Goal: Task Accomplishment & Management: Use online tool/utility

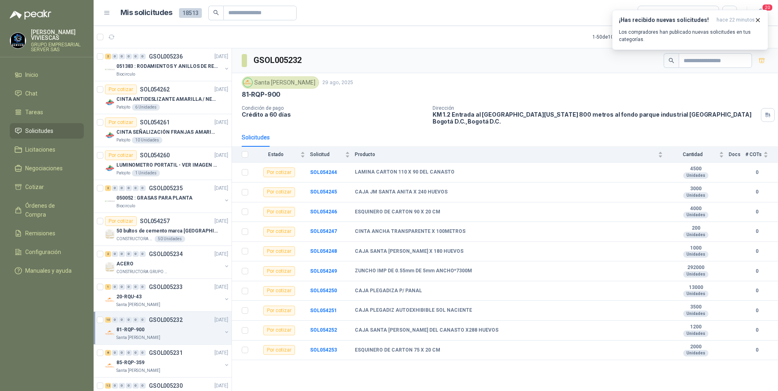
scroll to position [41, 0]
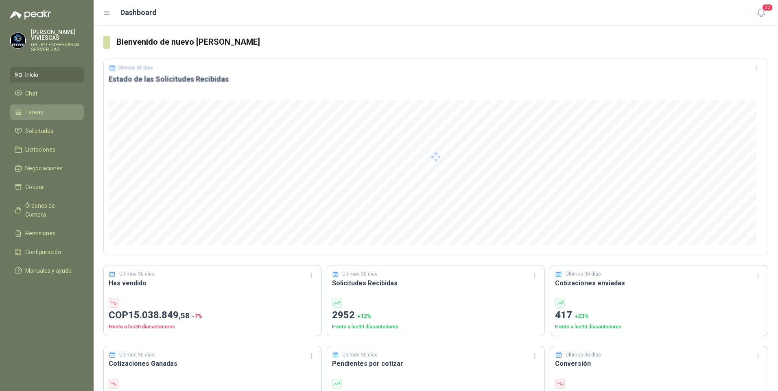
click at [41, 109] on span "Tareas" at bounding box center [34, 112] width 18 height 9
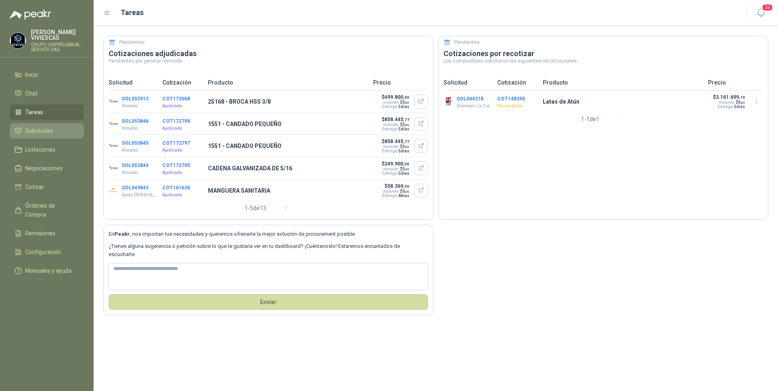
click at [37, 133] on span "Solicitudes" at bounding box center [39, 131] width 28 height 9
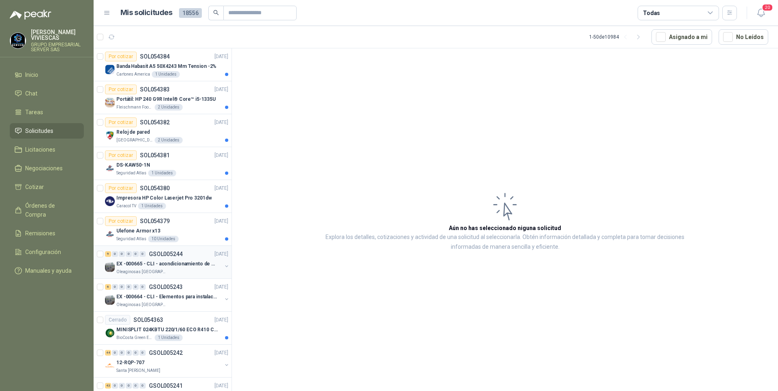
click at [137, 268] on p "EX -000665 - CLI - acondicionamiento de caja para" at bounding box center [166, 264] width 101 height 8
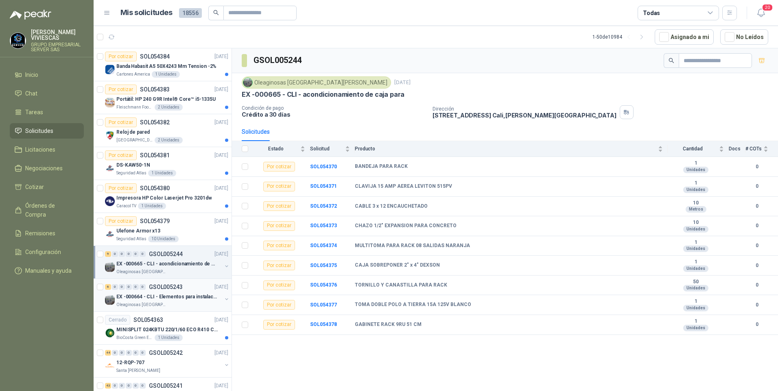
click at [139, 298] on p "EX -000664 - CLI - Elementos para instalacion de c" at bounding box center [166, 297] width 101 height 8
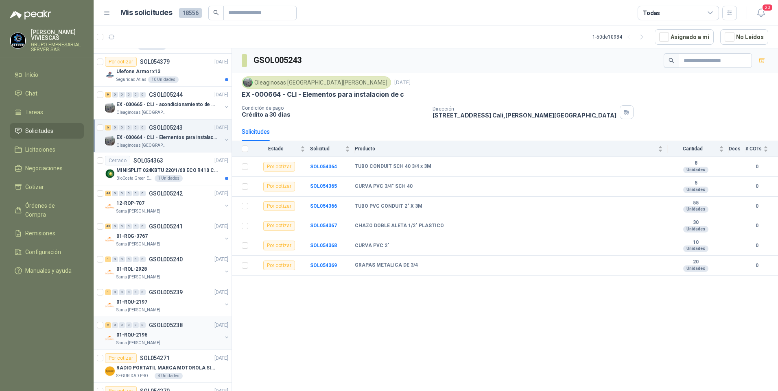
scroll to position [163, 0]
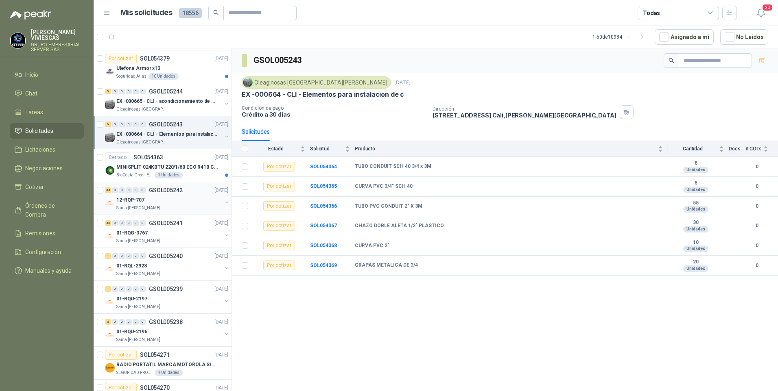
click at [129, 202] on p "12-RQP-707" at bounding box center [130, 200] width 28 height 8
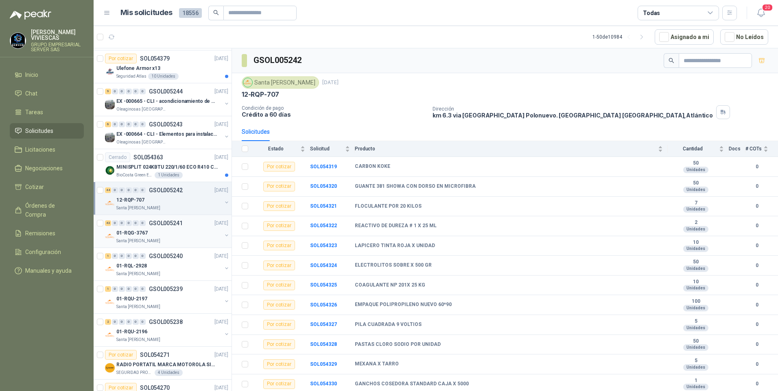
click at [136, 233] on p "01-RQG-3767" at bounding box center [131, 233] width 31 height 8
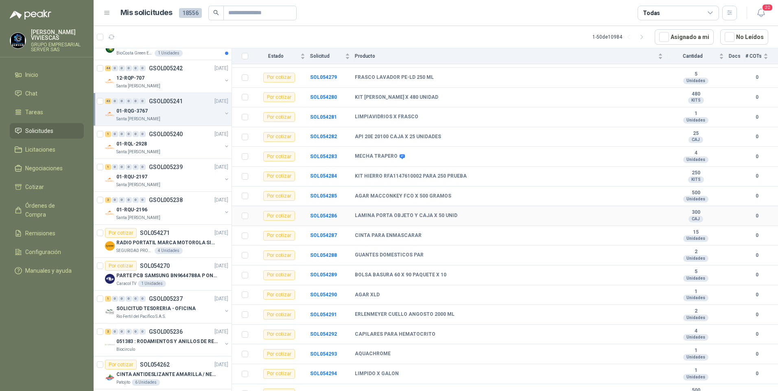
scroll to position [163, 0]
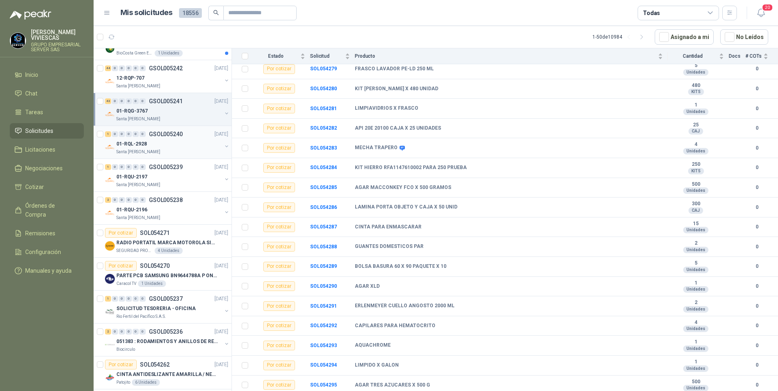
click at [132, 140] on div "01-RQL-2928" at bounding box center [168, 144] width 105 height 10
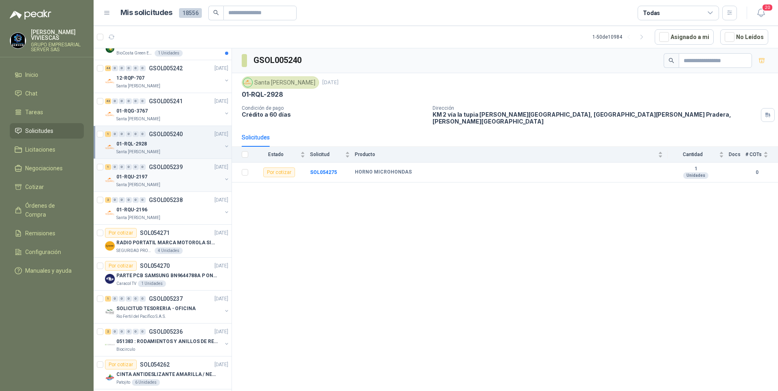
click at [131, 177] on p "01-RQU-2197" at bounding box center [131, 177] width 31 height 8
click at [314, 170] on b "SOL054274" at bounding box center [323, 173] width 27 height 6
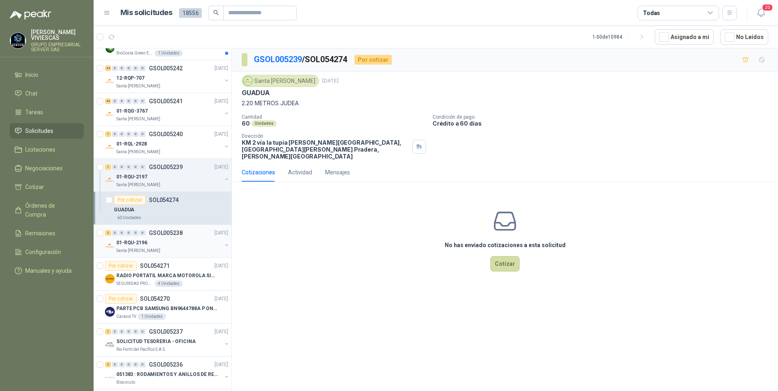
click at [133, 242] on p "01-RQU-2196" at bounding box center [131, 243] width 31 height 8
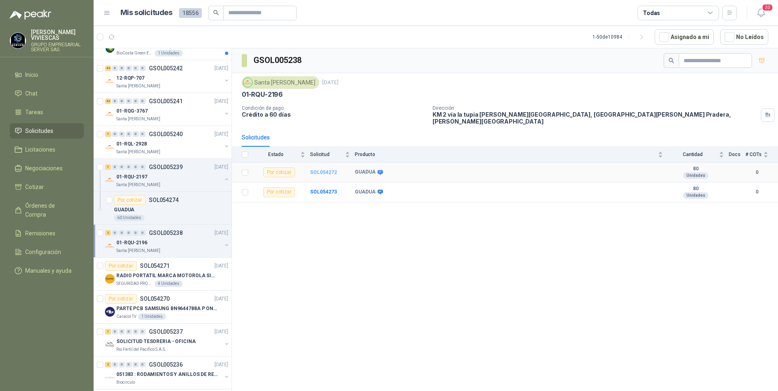
scroll to position [581, 0]
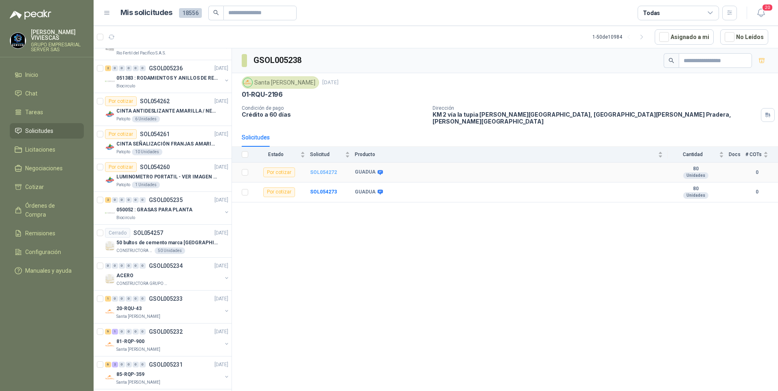
click at [320, 170] on b "SOL054272" at bounding box center [323, 173] width 27 height 6
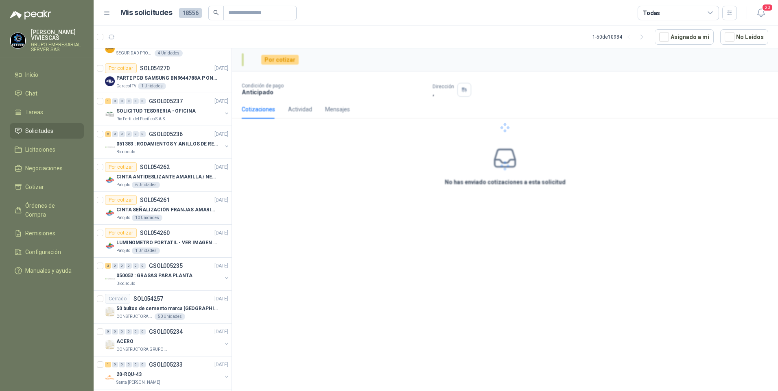
scroll to position [647, 0]
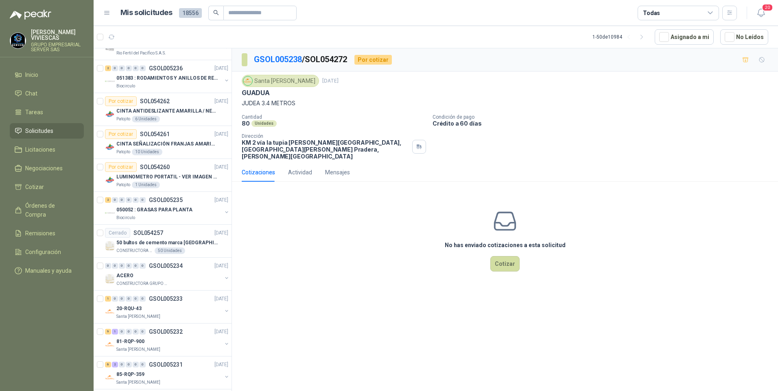
drag, startPoint x: 611, startPoint y: 187, endPoint x: 535, endPoint y: 7, distance: 196.3
click at [611, 188] on div "No has enviado cotizaciones a esta solicitud Cotizar" at bounding box center [505, 240] width 546 height 104
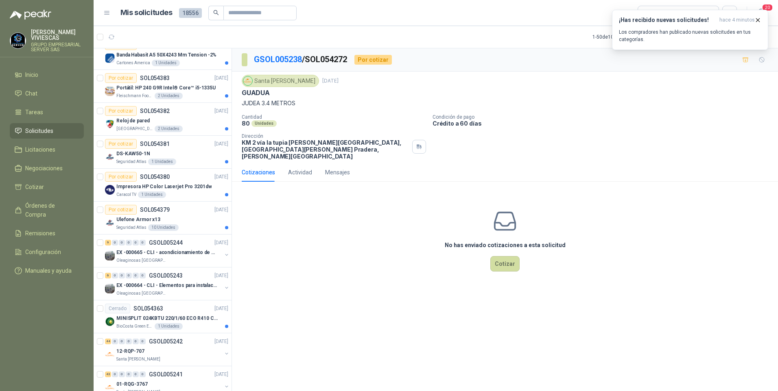
scroll to position [0, 0]
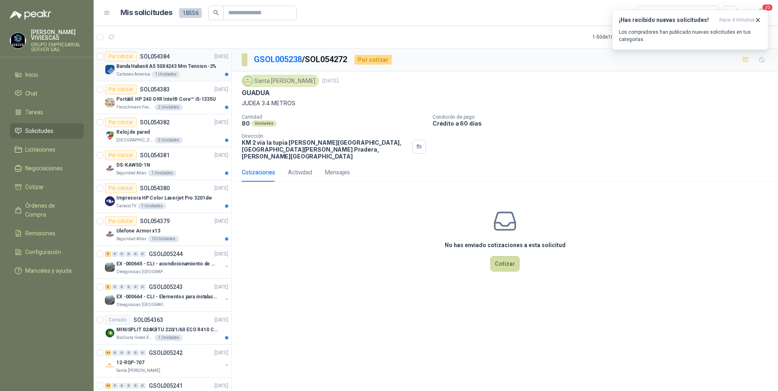
click at [155, 66] on p "Banda Habasit A5 50X4243 Mm Tension -2%" at bounding box center [166, 67] width 100 height 8
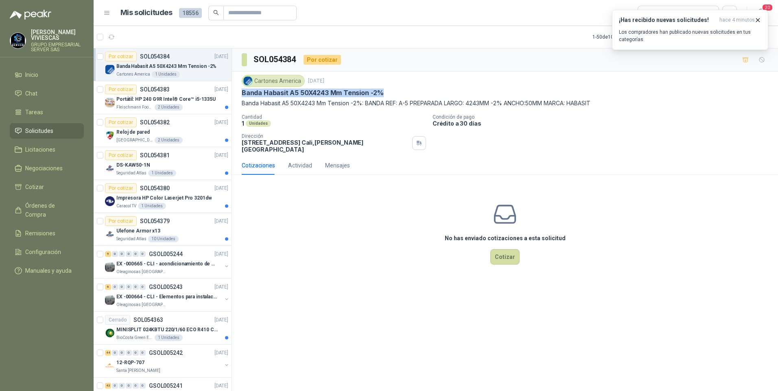
drag, startPoint x: 240, startPoint y: 93, endPoint x: 395, endPoint y: 92, distance: 154.2
click at [395, 92] on div "Cartones America 1 sept, 2025 Banda Habasit A5 50X4243 Mm Tension -2% Banda Hab…" at bounding box center [505, 114] width 546 height 85
drag, startPoint x: 395, startPoint y: 92, endPoint x: 362, endPoint y: 91, distance: 33.0
copy p "Banda Habasit A5 50X4243 Mm Tension -2%"
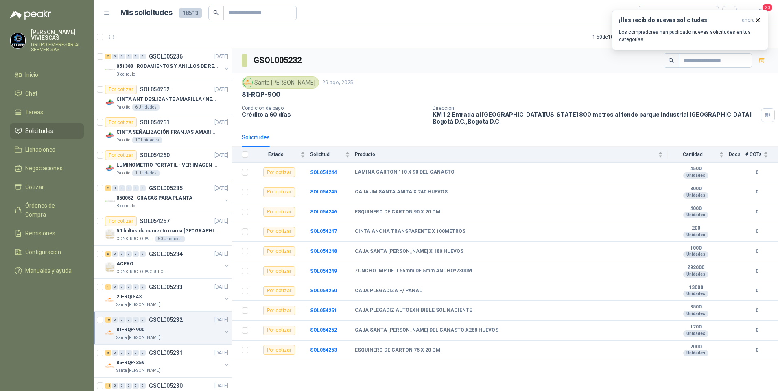
scroll to position [41, 0]
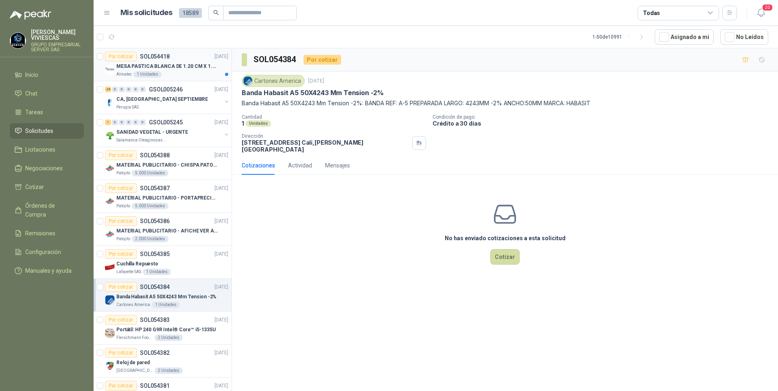
click at [180, 65] on p "MESA PASTICA BLANCA DE 1.20 CM X 1.20 CM" at bounding box center [166, 67] width 101 height 8
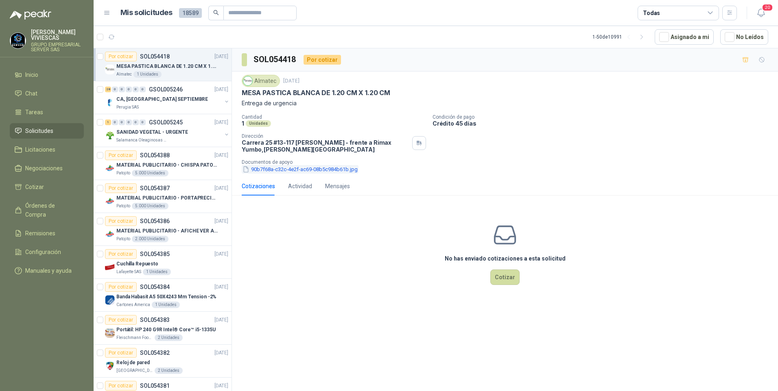
click at [265, 168] on button "90b7f68a-c32c-4e2f-ac69-08b5c984b61b.jpg" at bounding box center [300, 169] width 117 height 9
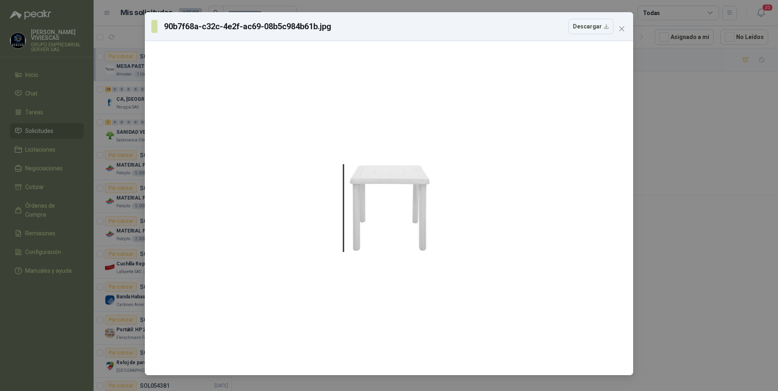
click at [659, 264] on div "90b7f68a-c32c-4e2f-ac69-08b5c984b61b.jpg Descargar" at bounding box center [389, 195] width 778 height 391
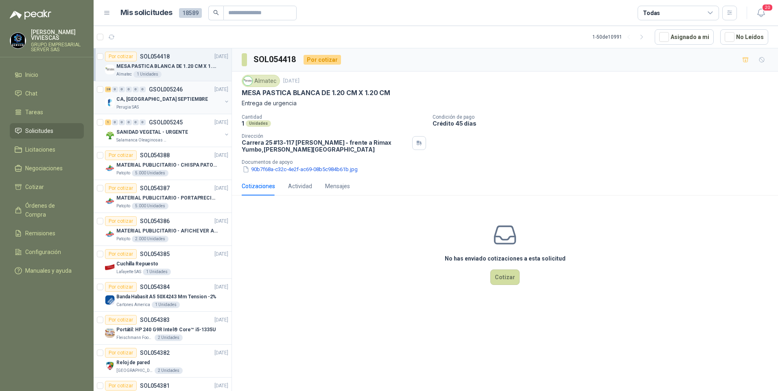
click at [137, 98] on p "CA, [GEOGRAPHIC_DATA] SEPTIEMBRE" at bounding box center [162, 100] width 92 height 8
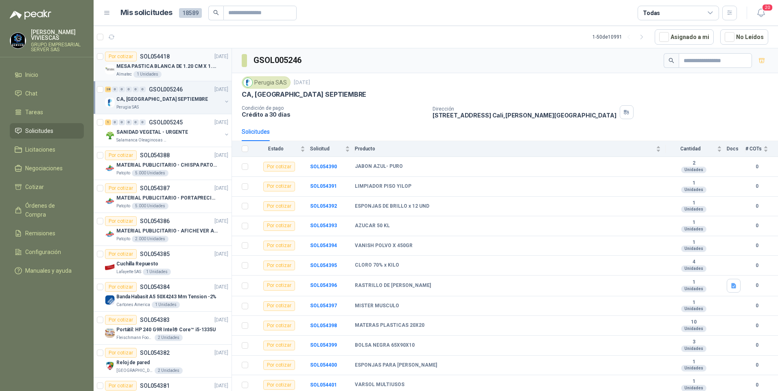
click at [179, 70] on p "MESA PASTICA BLANCA DE 1.20 CM X 1.20 CM" at bounding box center [166, 67] width 101 height 8
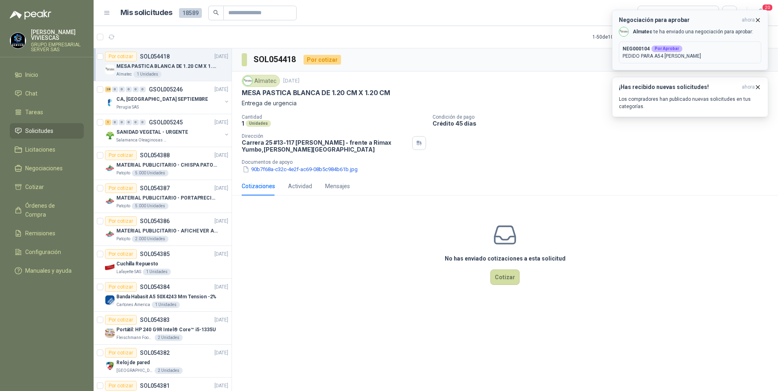
click at [697, 57] on p "PEDIDO PARA A54 [PERSON_NAME]" at bounding box center [689, 55] width 135 height 7
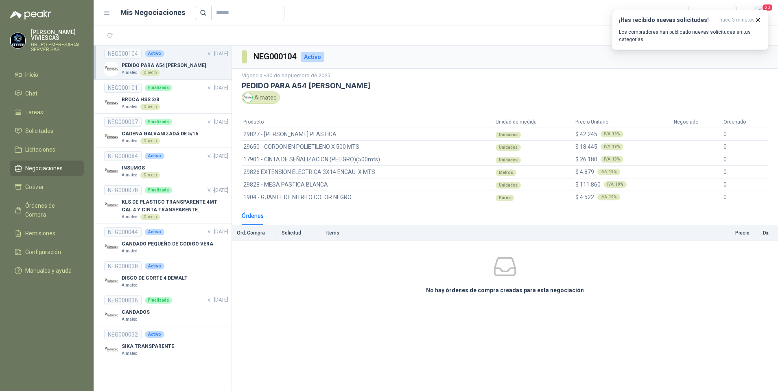
click at [772, 7] on span "20" at bounding box center [767, 8] width 11 height 8
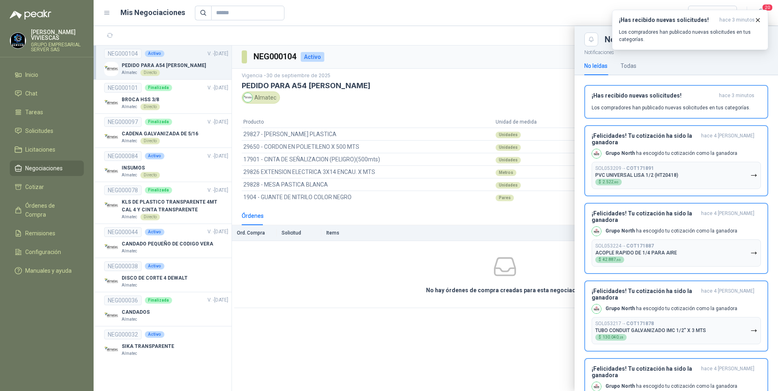
click at [486, 24] on header "Mis Negociaciones Todas 20" at bounding box center [436, 13] width 684 height 26
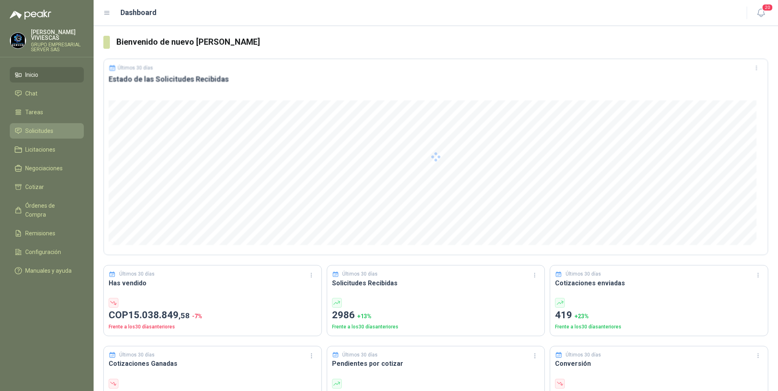
click at [57, 138] on link "Solicitudes" at bounding box center [47, 130] width 74 height 15
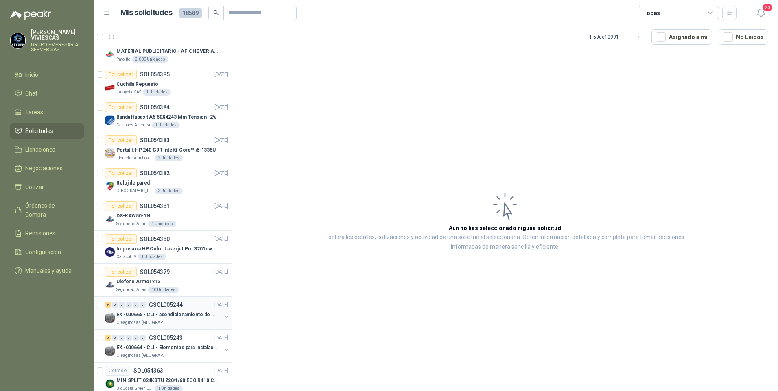
scroll to position [203, 0]
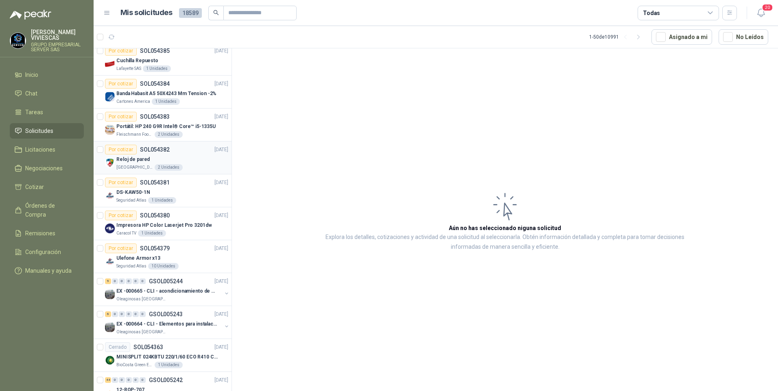
click at [131, 156] on p "Reloj de pared" at bounding box center [132, 160] width 33 height 8
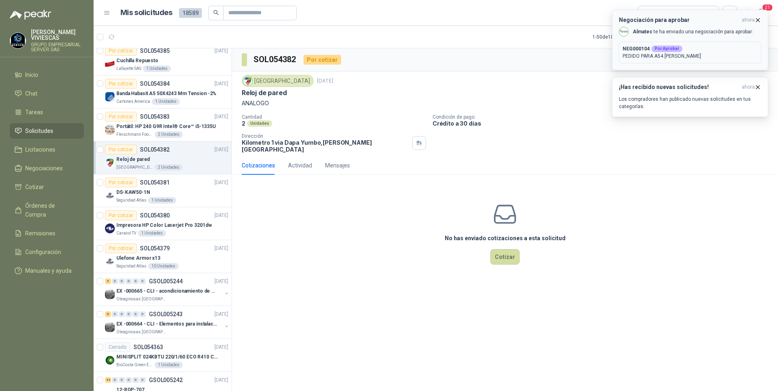
click at [687, 54] on p "PEDIDO PARA A54 [PERSON_NAME]" at bounding box center [689, 55] width 135 height 7
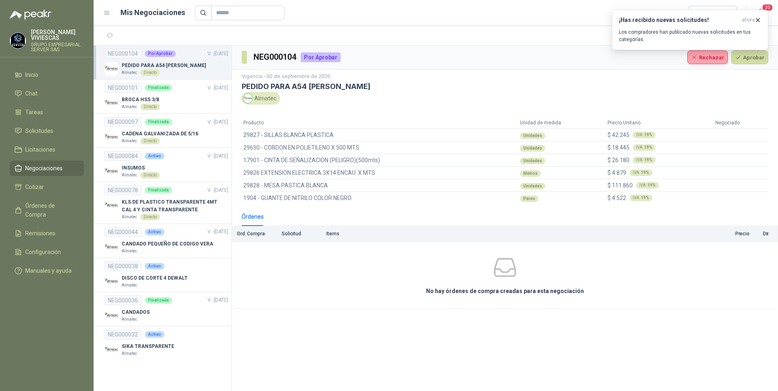
click at [175, 64] on p "PEDIDO PARA A54 [PERSON_NAME]" at bounding box center [164, 66] width 84 height 8
click at [747, 59] on button "Aprobar" at bounding box center [749, 57] width 37 height 14
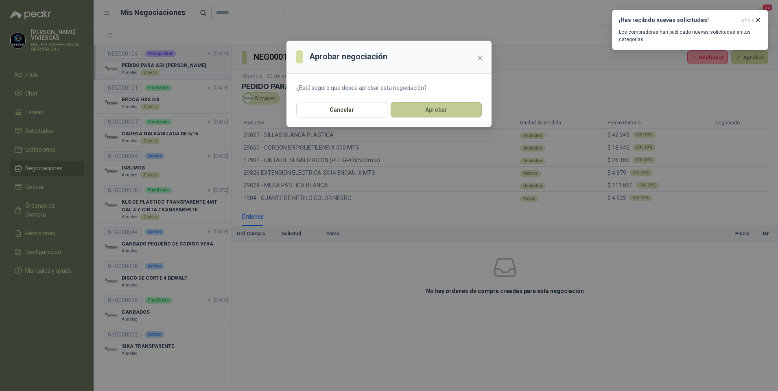
click at [448, 109] on button "Aprobar" at bounding box center [436, 109] width 91 height 15
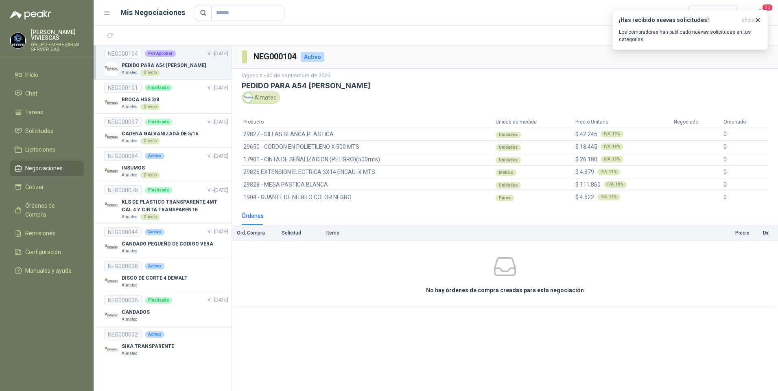
click at [327, 305] on td "No hay órdenes de compra creadas para esta negociación" at bounding box center [505, 275] width 546 height 68
click at [187, 61] on link "NEG000104 Por Aprobar V. - [DATE] PEDIDO PARA A54 ARA GIRARDOTA Almatec Directo" at bounding box center [166, 62] width 124 height 27
click at [269, 170] on span "29826 EXTENSION ELECTRICA 3X14 ENCAU. X MTS" at bounding box center [309, 172] width 132 height 9
click at [155, 66] on p "PEDIDO PARA A54 [PERSON_NAME]" at bounding box center [164, 66] width 84 height 8
click at [30, 206] on span "Órdenes de Compra" at bounding box center [50, 210] width 51 height 18
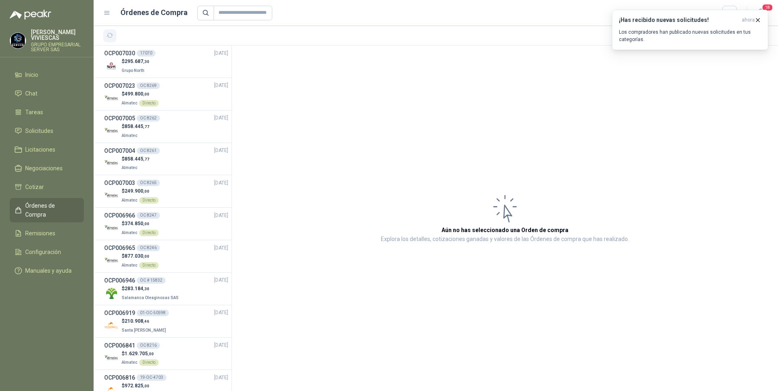
click at [109, 33] on icon "button" at bounding box center [110, 35] width 6 height 4
click at [39, 203] on span "Órdenes de Compra" at bounding box center [50, 210] width 51 height 18
click at [37, 129] on span "Solicitudes" at bounding box center [39, 131] width 28 height 9
